Goal: Find specific page/section

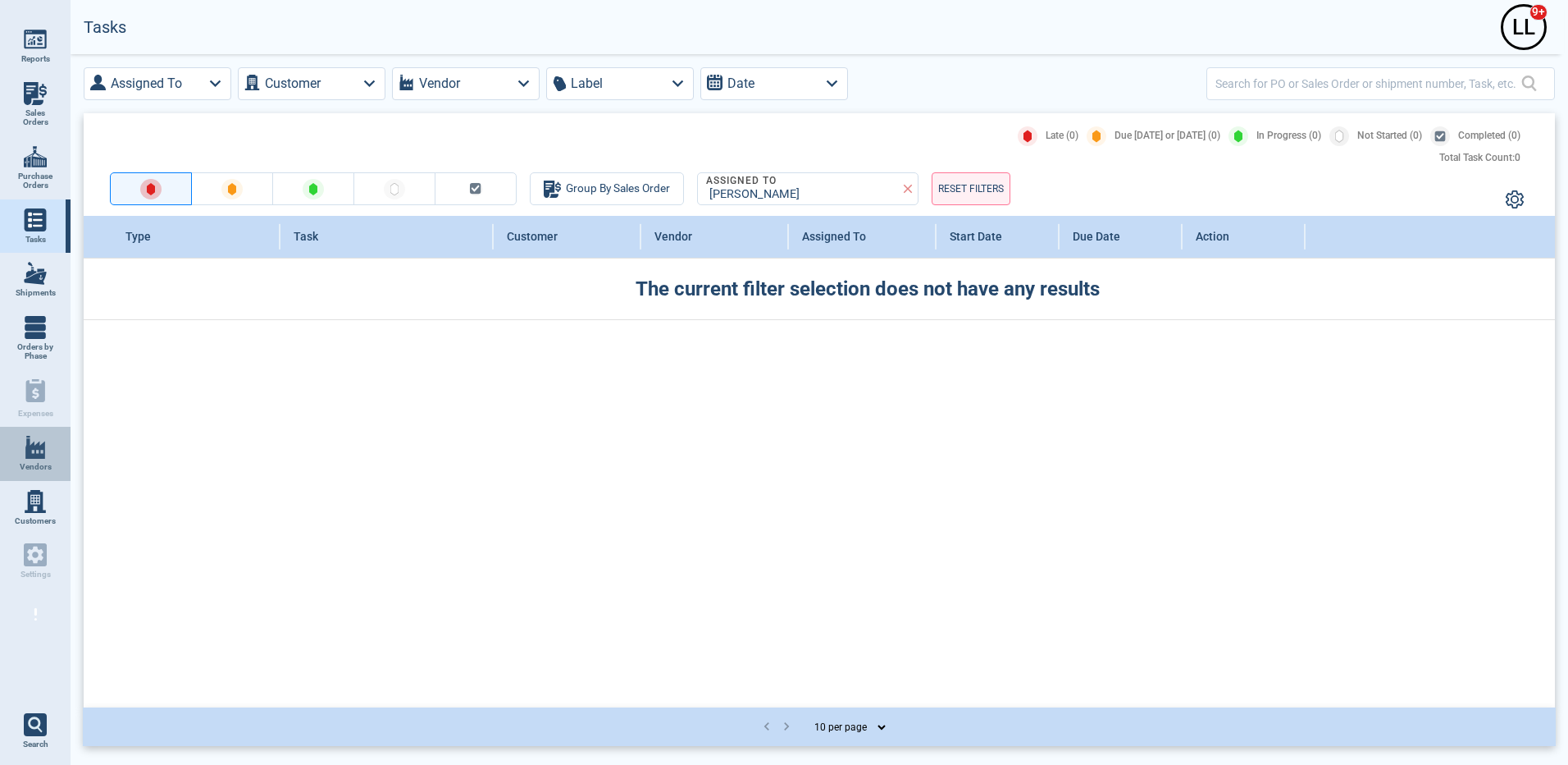
click at [36, 470] on span "Vendors" at bounding box center [36, 467] width 32 height 10
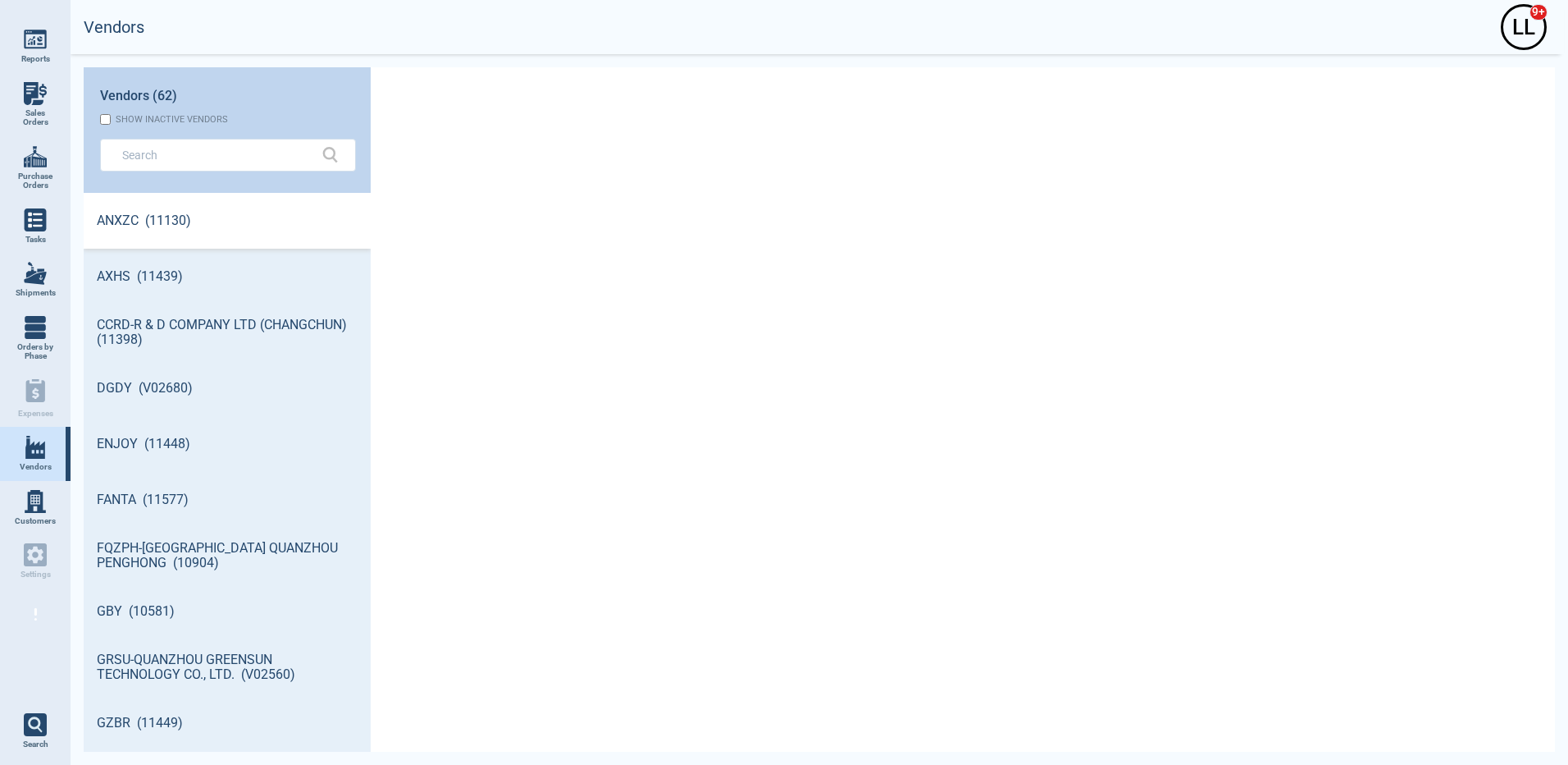
scroll to position [554, 282]
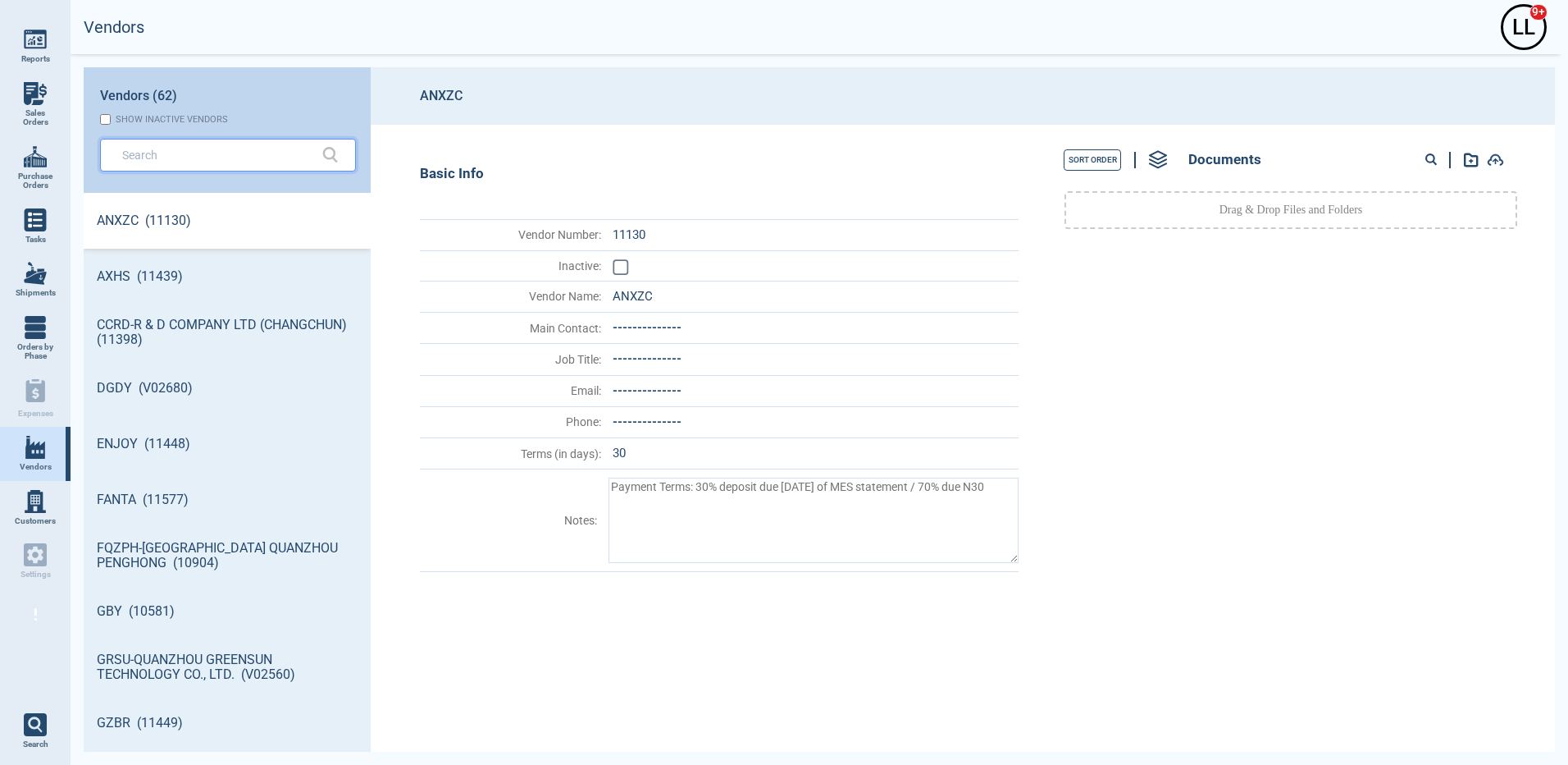
click at [201, 159] on input "text" at bounding box center [216, 154] width 187 height 24
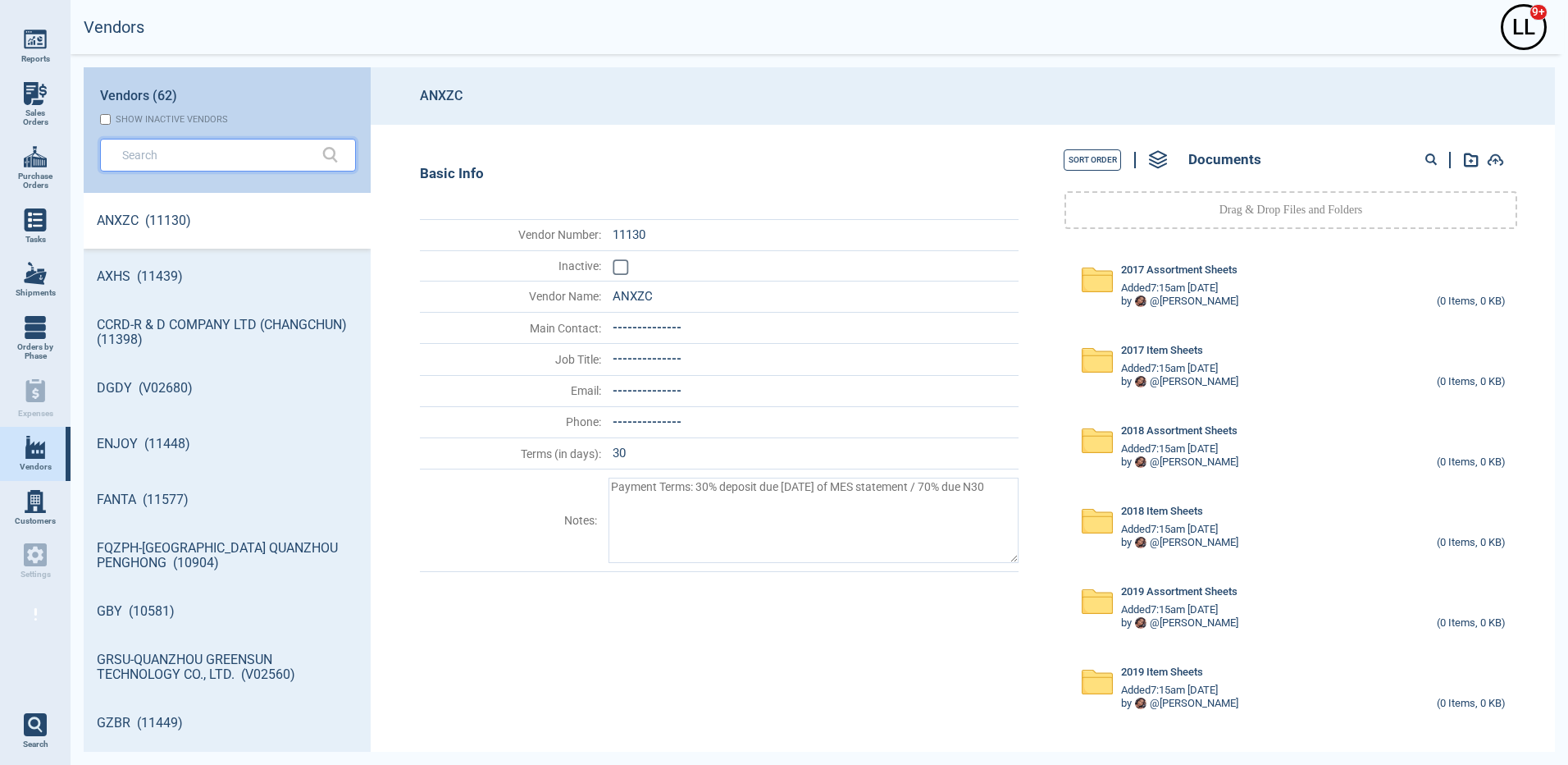
type textarea "x"
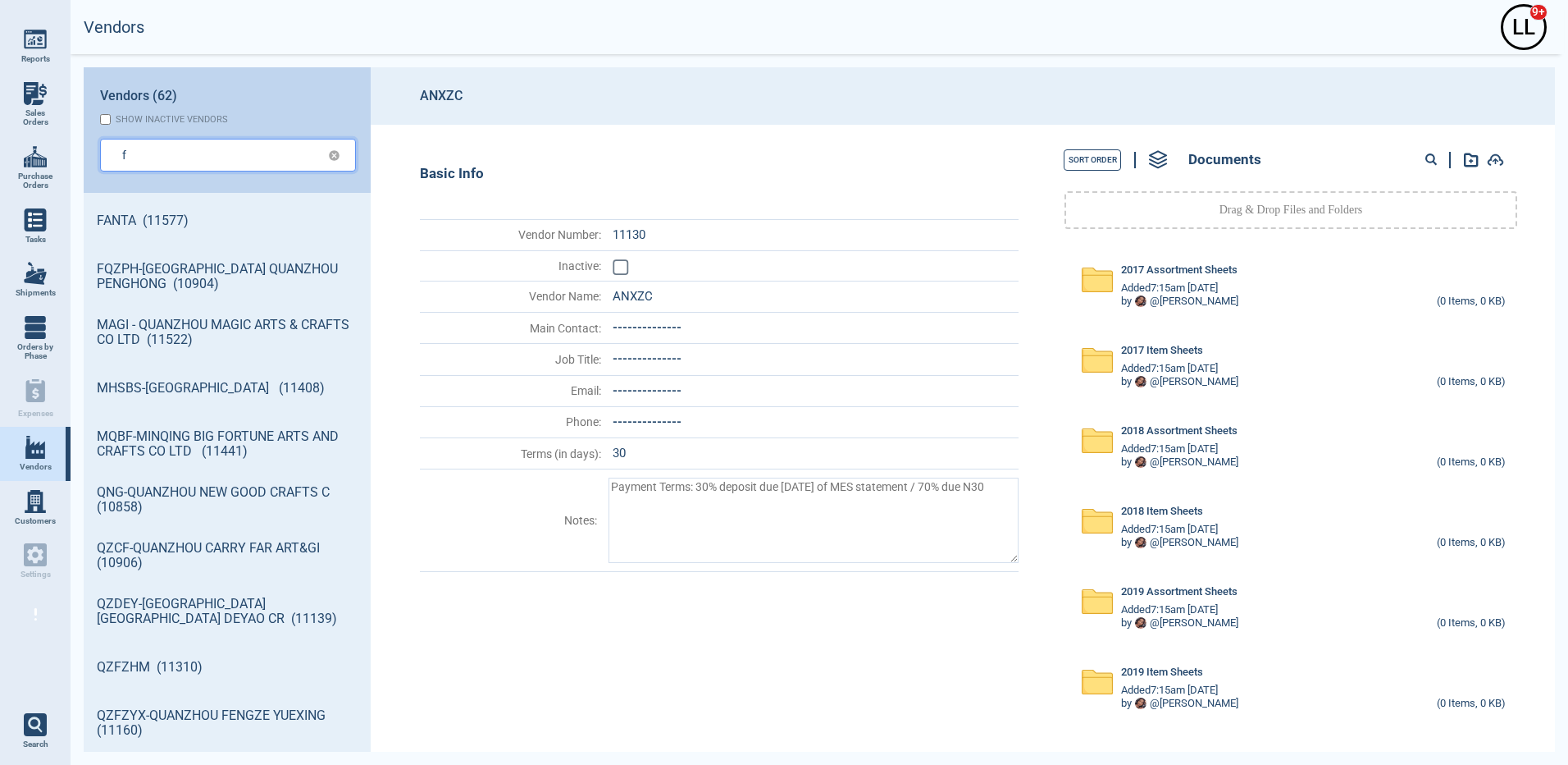
type input "f"
type textarea "x"
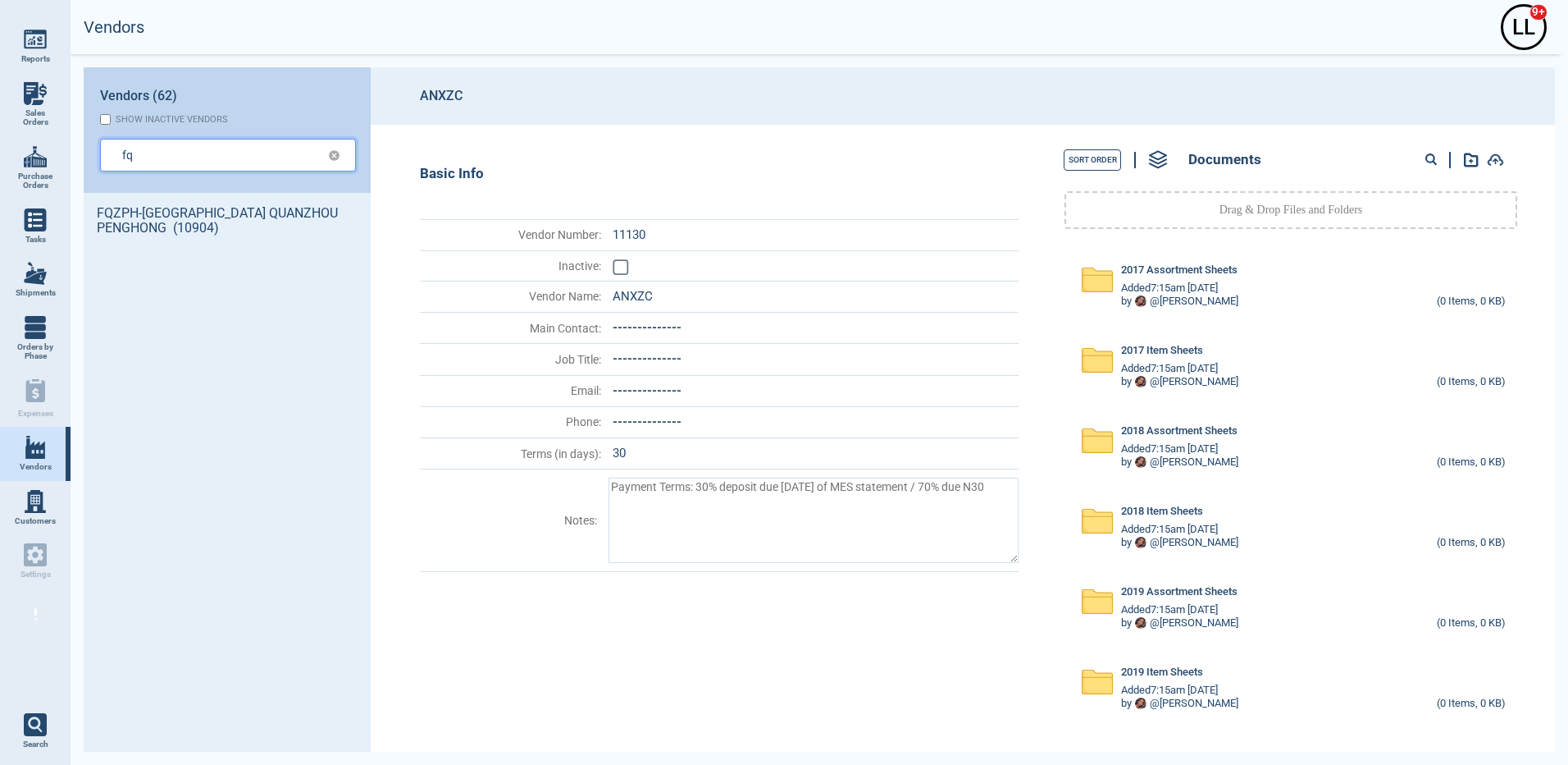
type input "fqz"
type textarea "x"
type input "fqz"
type textarea "x"
type input "fqzp"
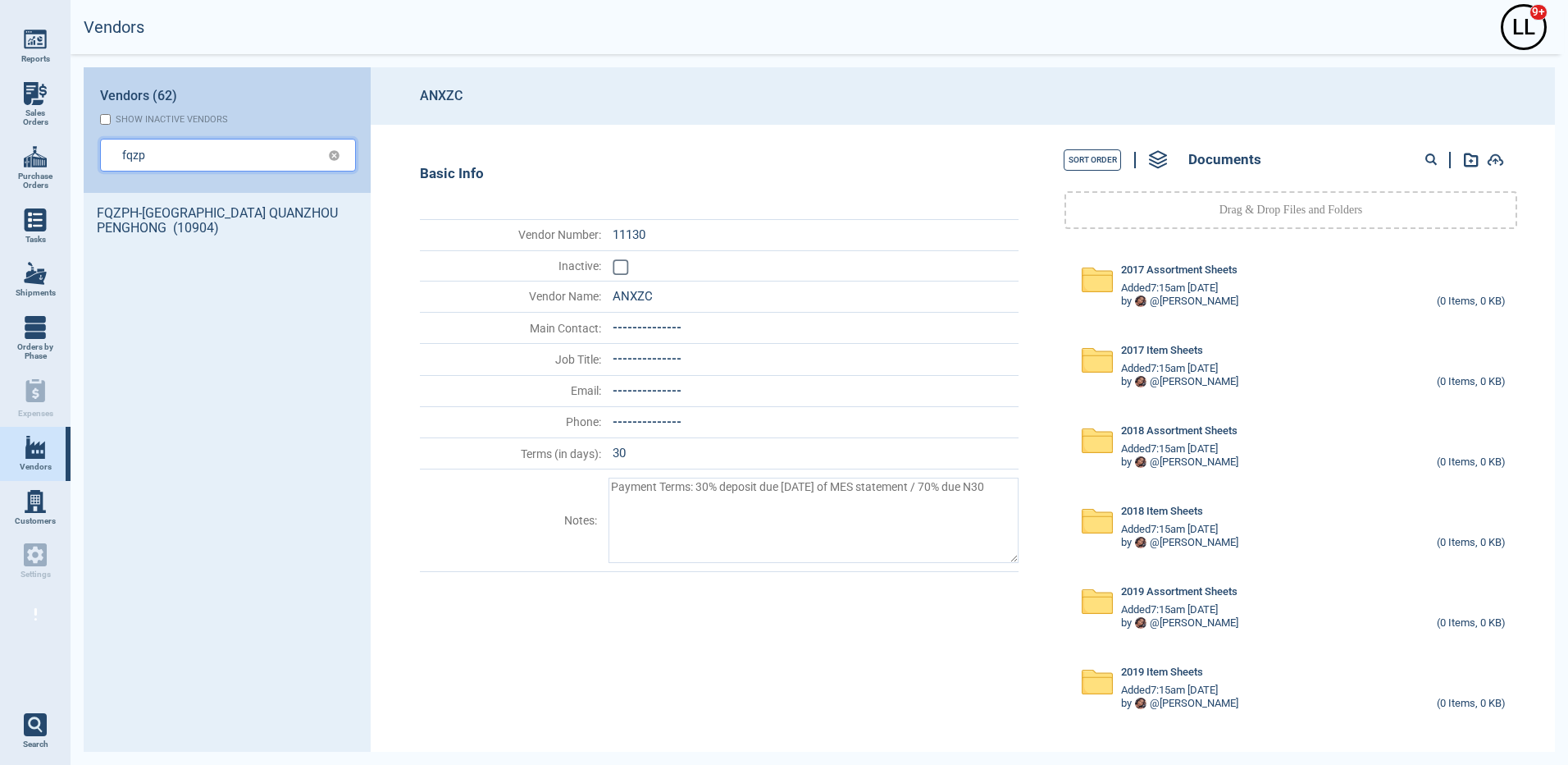
type textarea "x"
type input "fqzph"
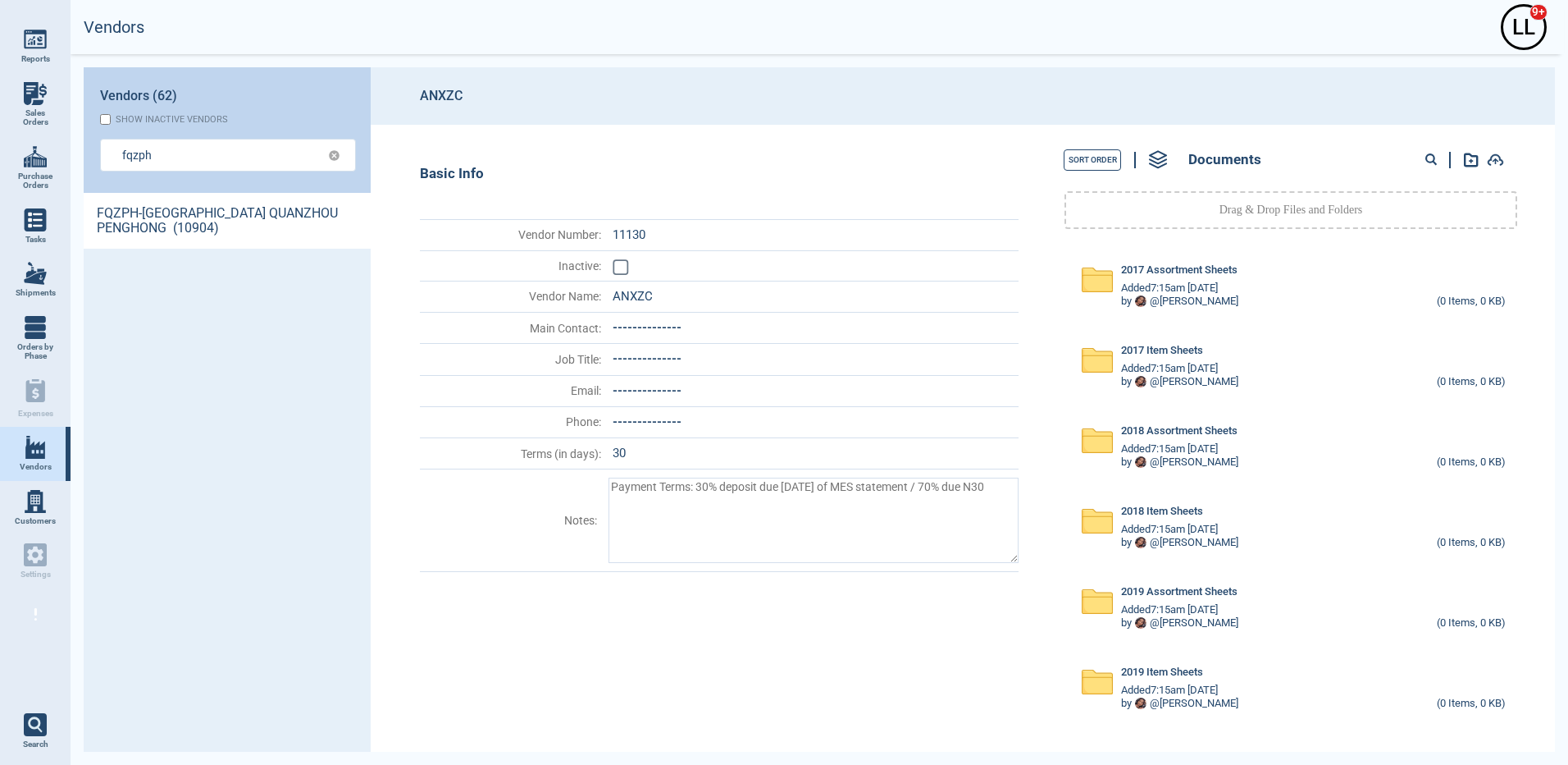
click at [199, 235] on link "FQZPH-[GEOGRAPHIC_DATA] QUANZHOU PENGHONG (10904)" at bounding box center [227, 220] width 287 height 56
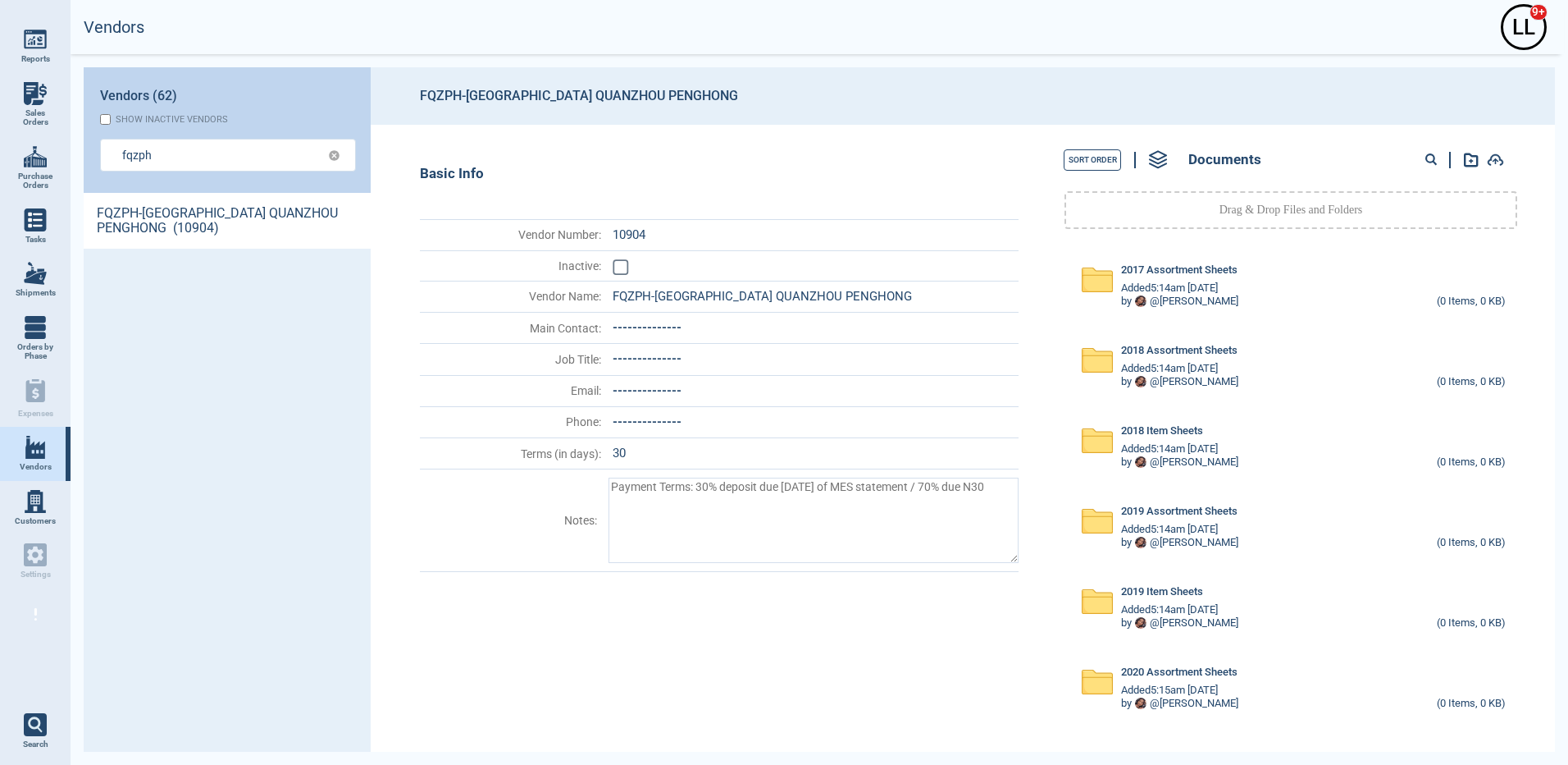
click at [1432, 155] on circle at bounding box center [1430, 158] width 8 height 8
paste input "70829"
type input "70829"
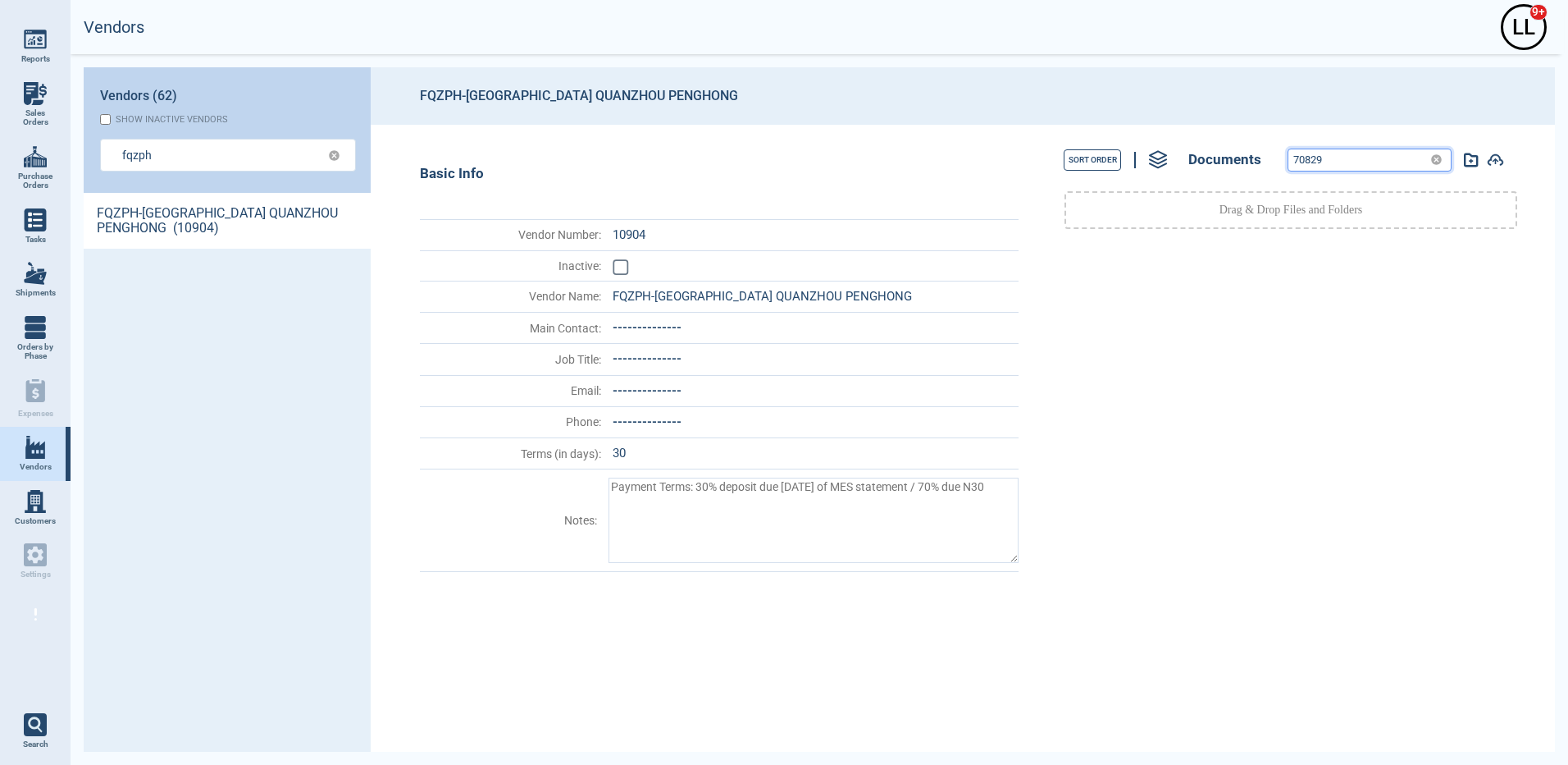
click at [1330, 158] on input "70829" at bounding box center [1356, 160] width 135 height 22
